Goal: Transaction & Acquisition: Download file/media

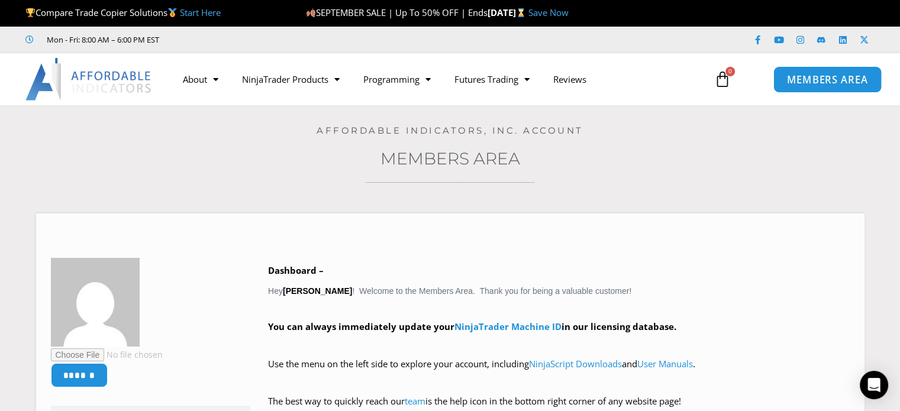
click at [804, 76] on span "MEMBERS AREA" at bounding box center [827, 80] width 81 height 10
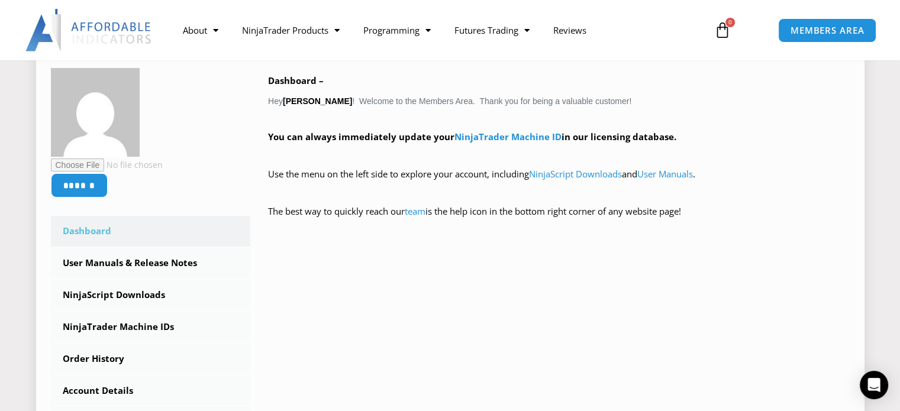
scroll to position [237, 0]
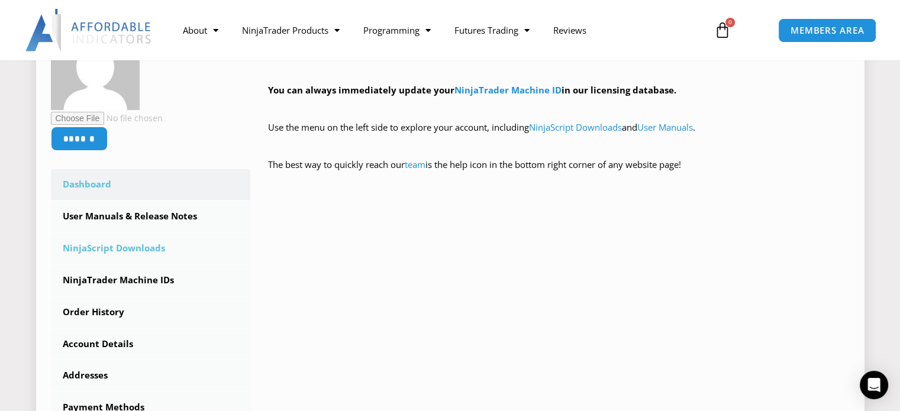
click at [146, 246] on link "NinjaScript Downloads" at bounding box center [151, 248] width 200 height 31
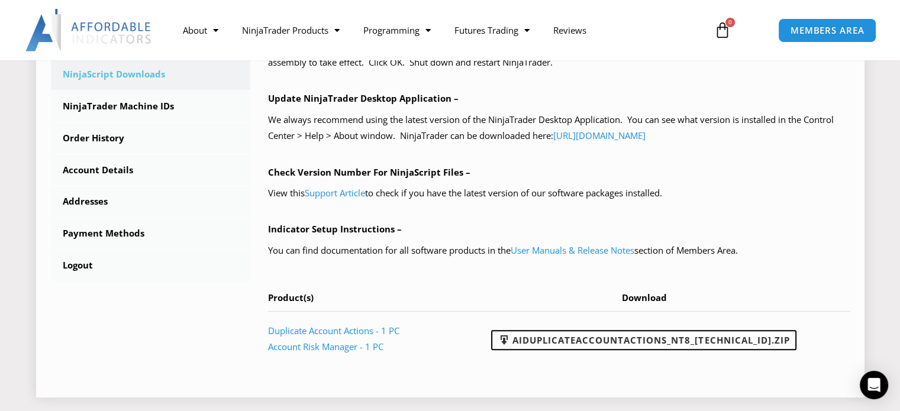
scroll to position [414, 0]
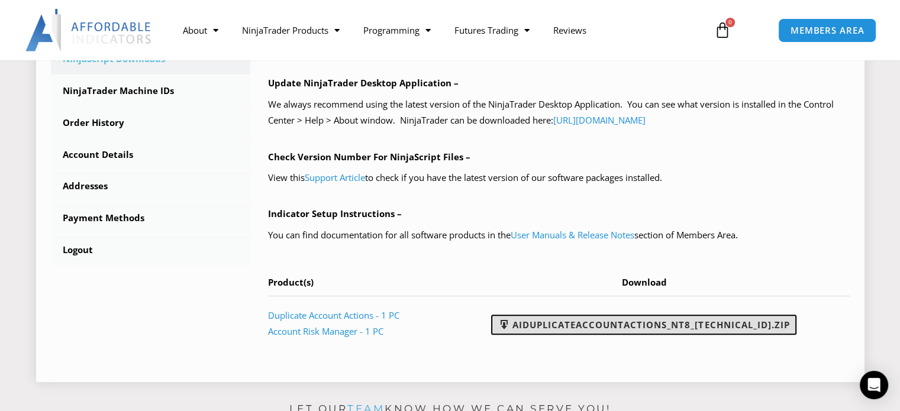
click at [580, 323] on link "AIDuplicateAccountActions_NT8_25.9.24.1.zip" at bounding box center [643, 325] width 305 height 20
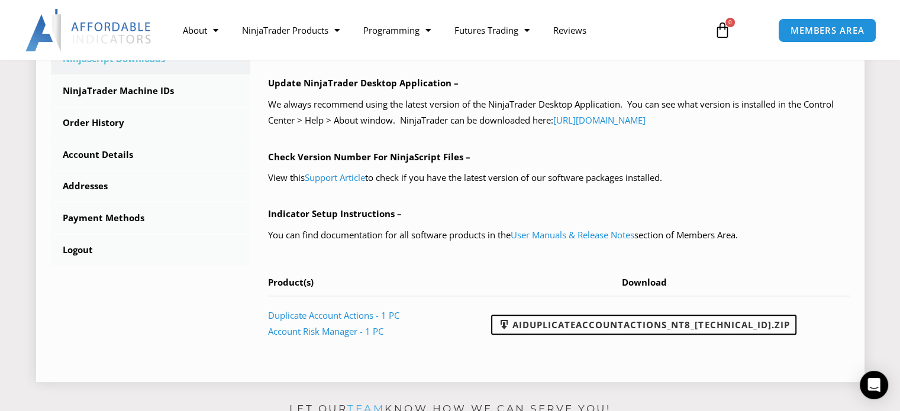
scroll to position [59, 0]
